Goal: Information Seeking & Learning: Learn about a topic

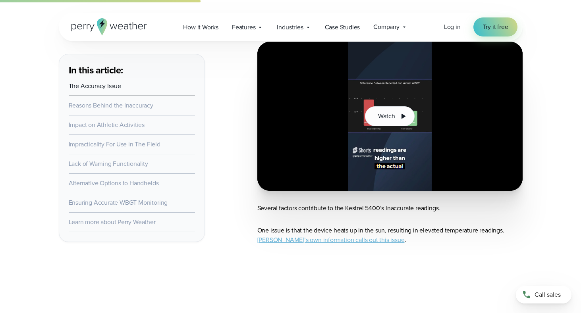
scroll to position [594, 0]
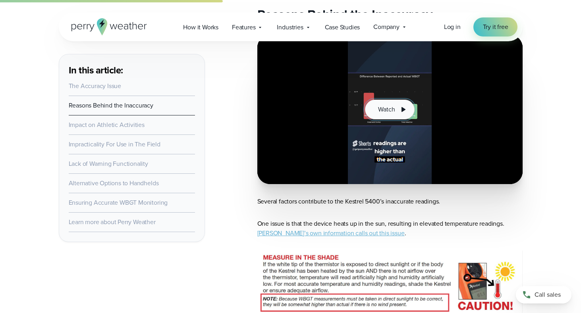
click at [396, 112] on button "Watch" at bounding box center [389, 110] width 49 height 20
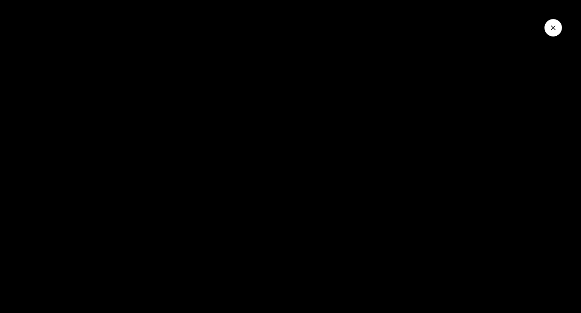
click at [552, 29] on icon "Close Video" at bounding box center [553, 28] width 8 height 8
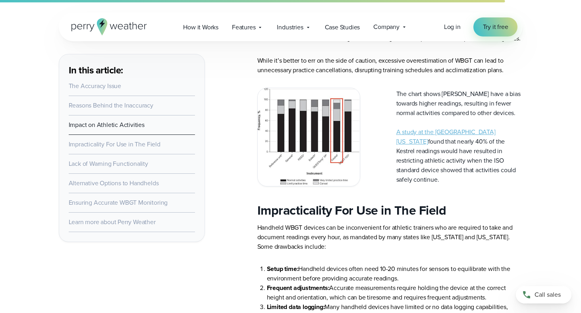
scroll to position [1339, 0]
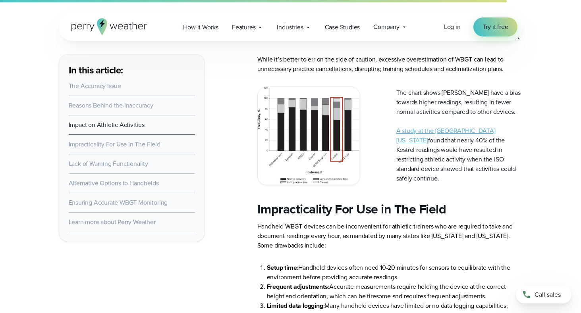
click at [415, 145] on link "A study at the University of Georgia" at bounding box center [445, 135] width 99 height 19
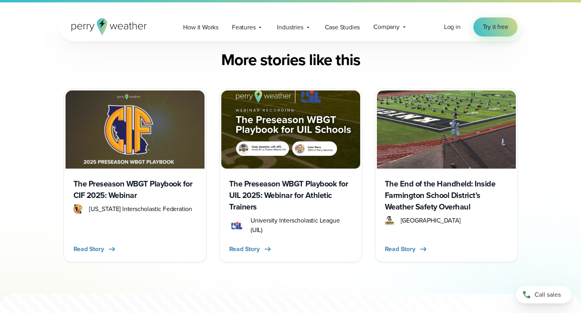
scroll to position [2309, 0]
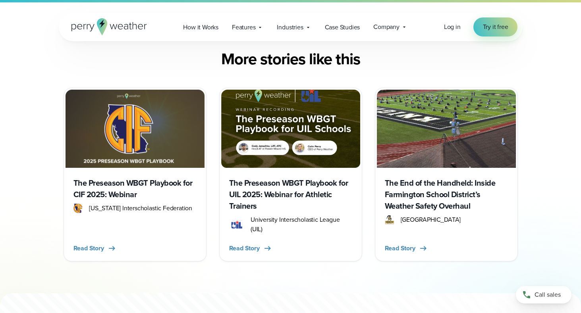
click at [446, 212] on h3 "The End of the Handheld: Inside Farmington School District’s Weather Safety Ove…" at bounding box center [446, 195] width 123 height 35
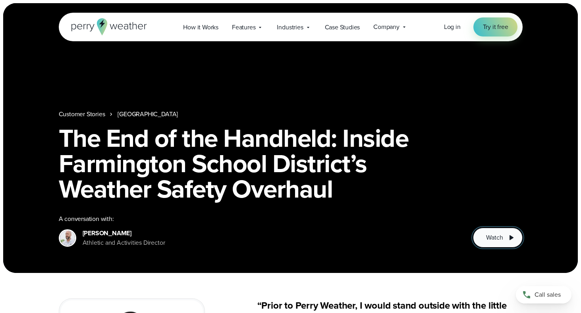
click at [495, 241] on span "Watch" at bounding box center [494, 238] width 17 height 10
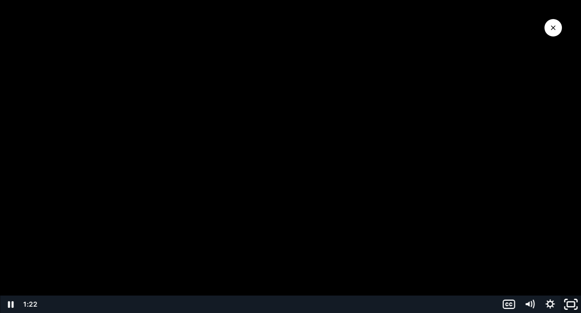
click at [573, 303] on icon "Fullscreen" at bounding box center [570, 304] width 25 height 21
